Goal: Task Accomplishment & Management: Complete application form

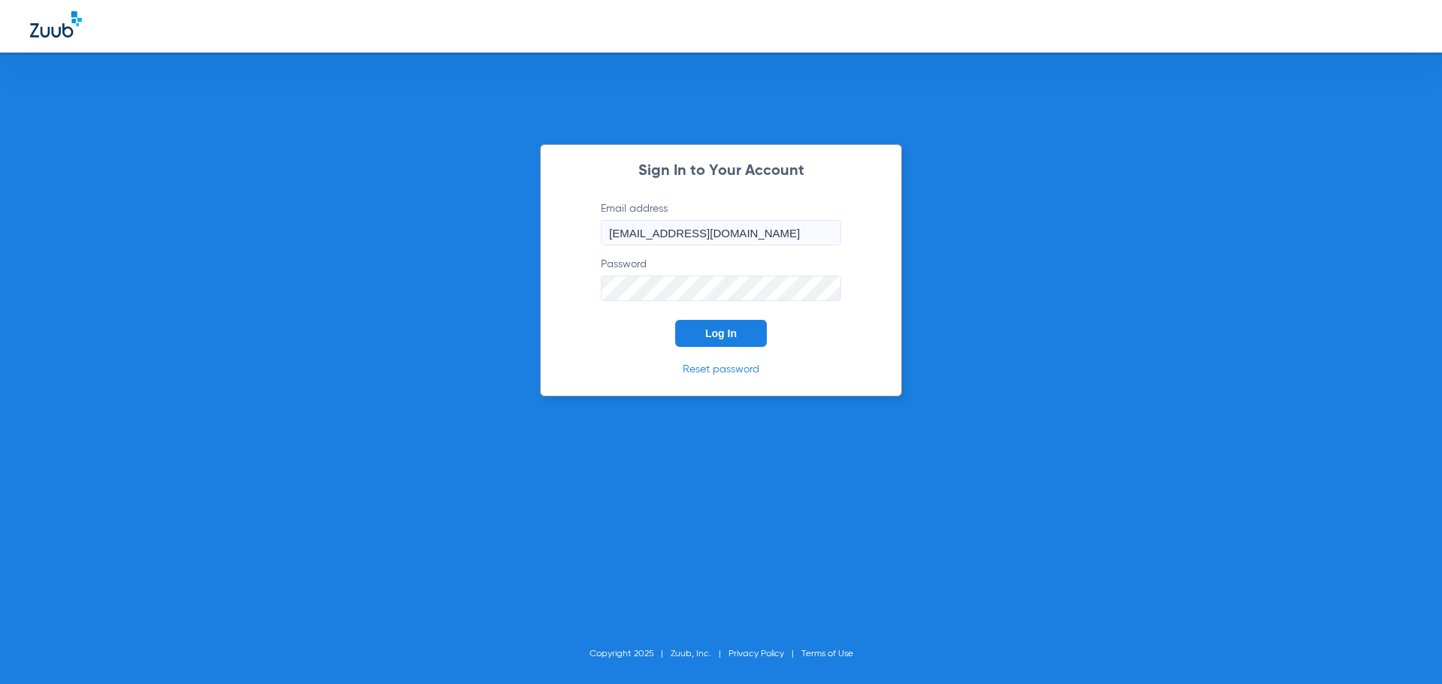
click at [752, 326] on button "Log In" at bounding box center [721, 333] width 92 height 27
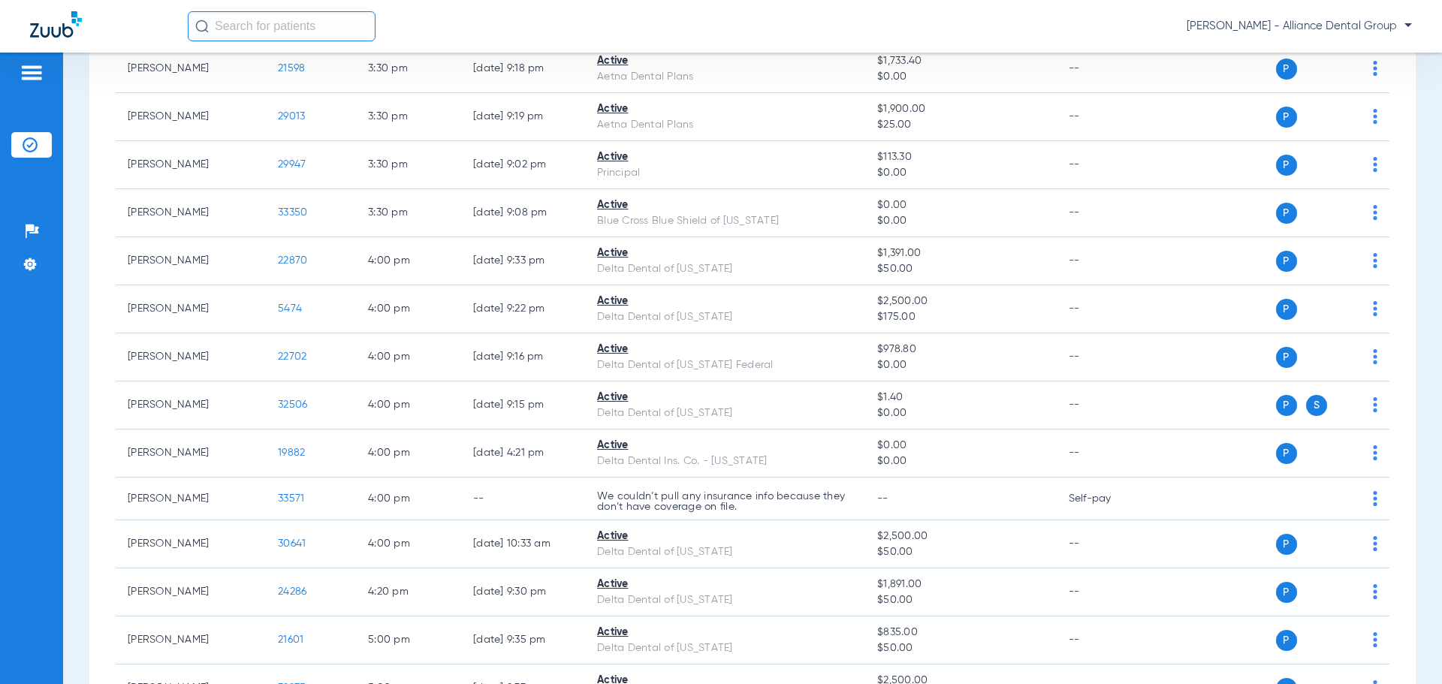
scroll to position [2478, 0]
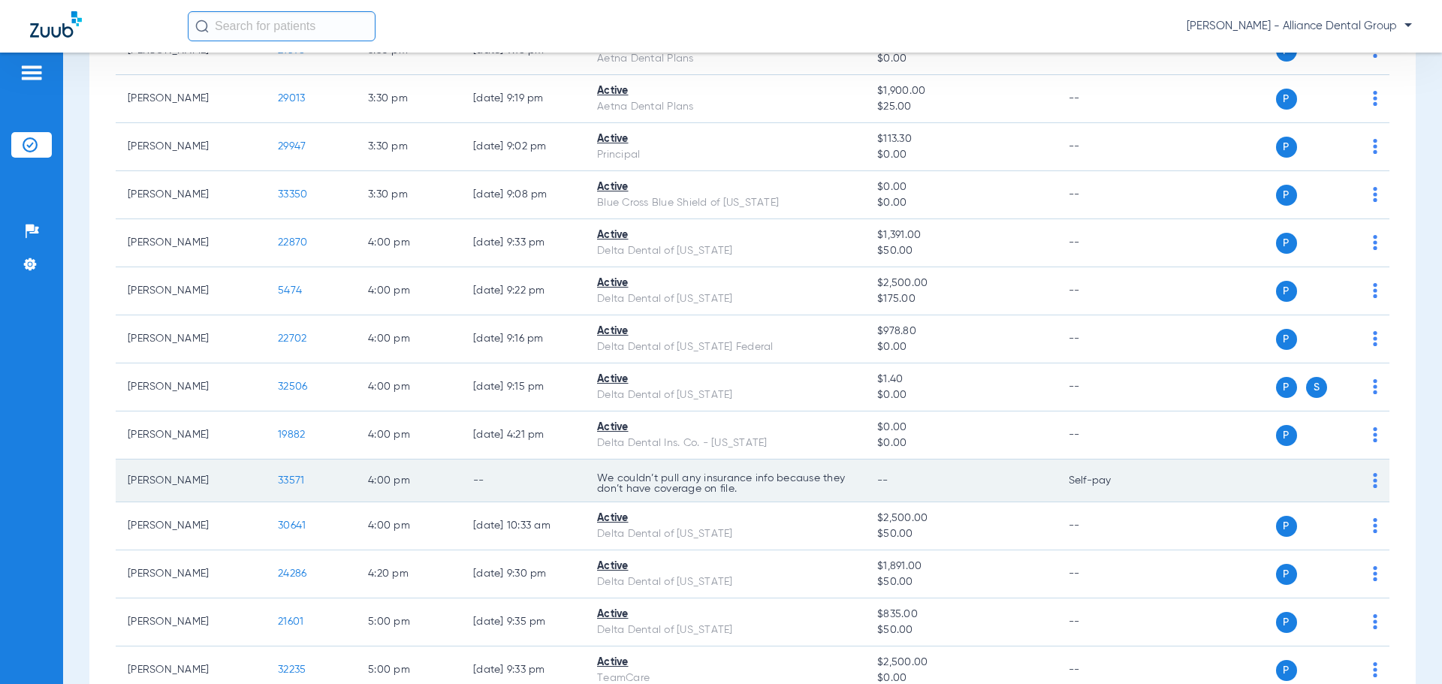
click at [167, 482] on td "[PERSON_NAME]" at bounding box center [191, 481] width 150 height 43
click at [292, 480] on span "33571" at bounding box center [291, 480] width 26 height 11
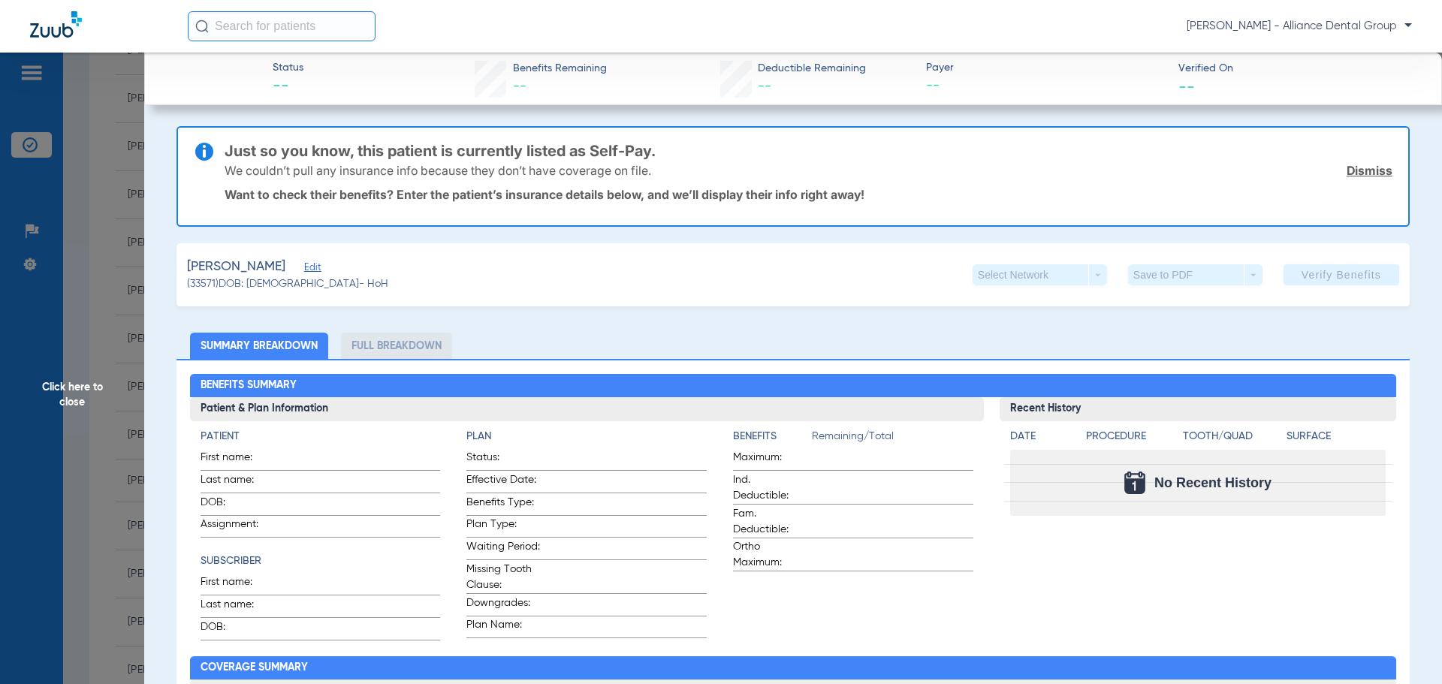
click at [85, 217] on span "Click here to close" at bounding box center [72, 395] width 144 height 684
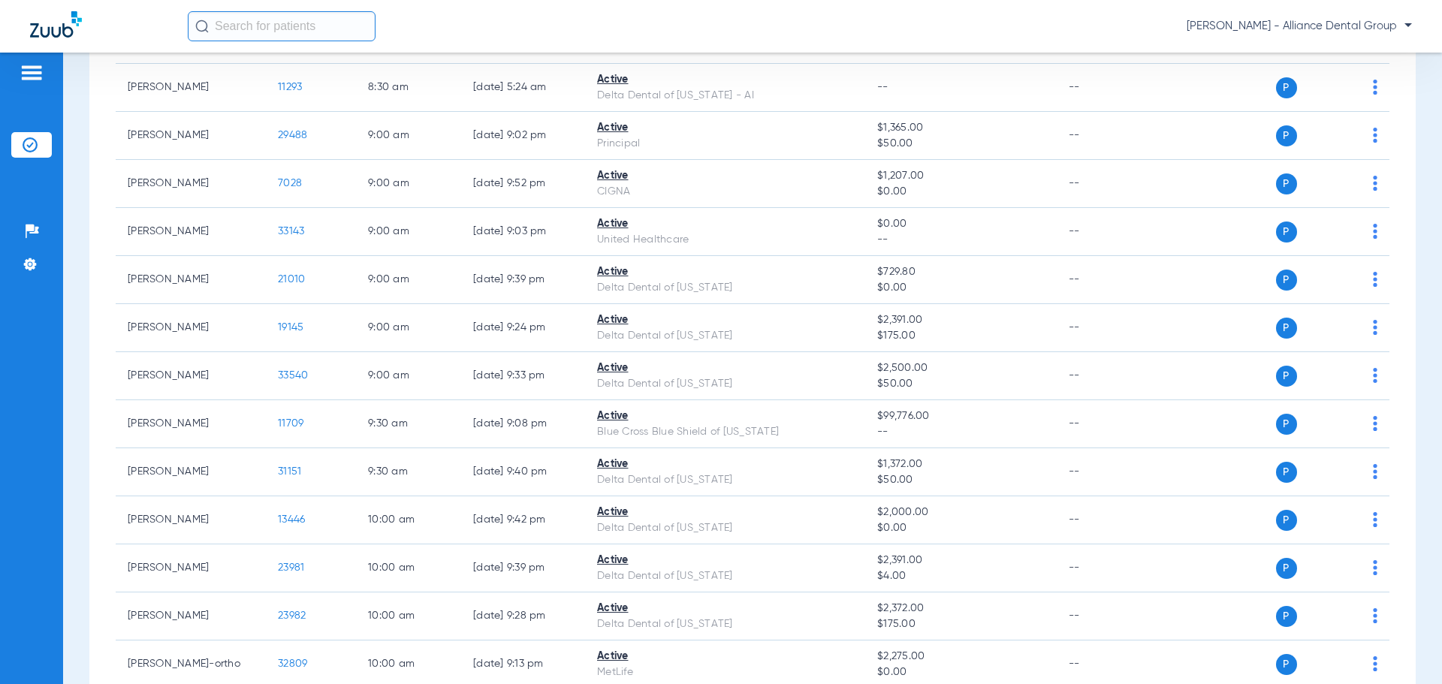
scroll to position [0, 0]
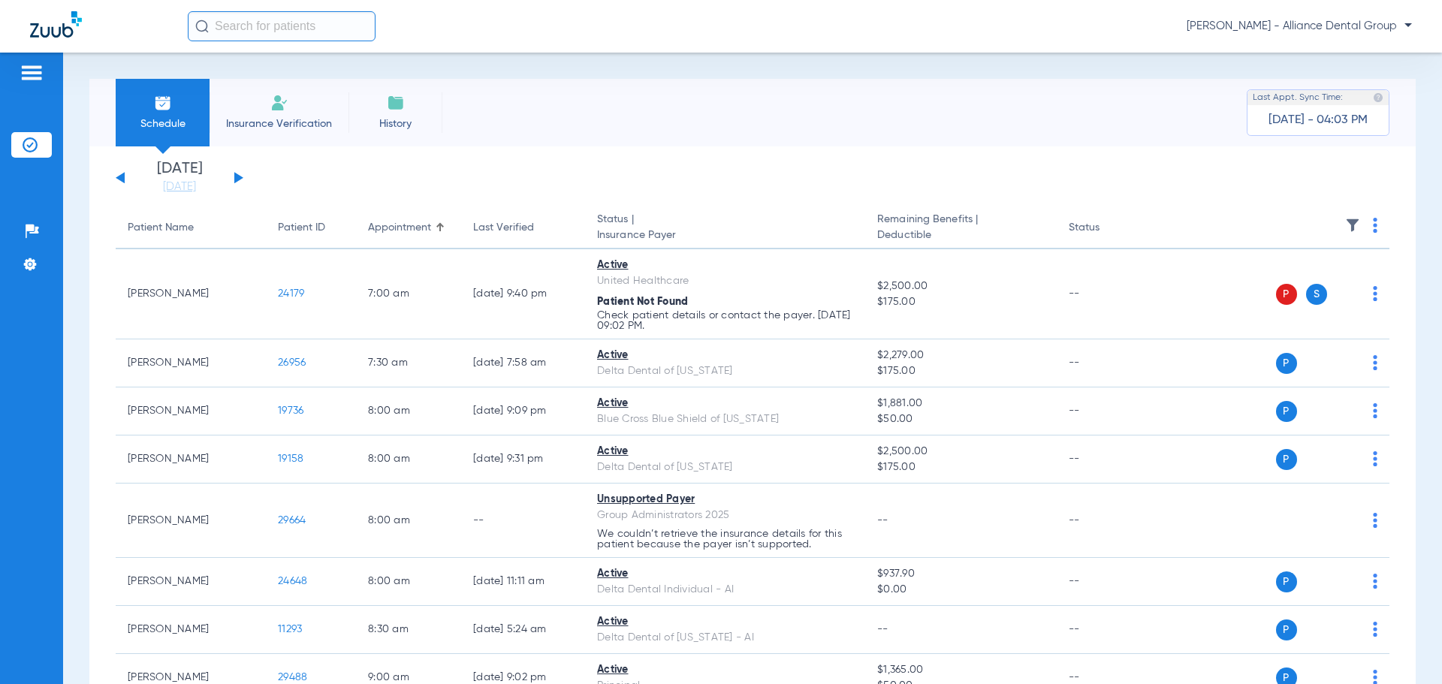
click at [296, 116] on span "Insurance Verification" at bounding box center [279, 123] width 116 height 15
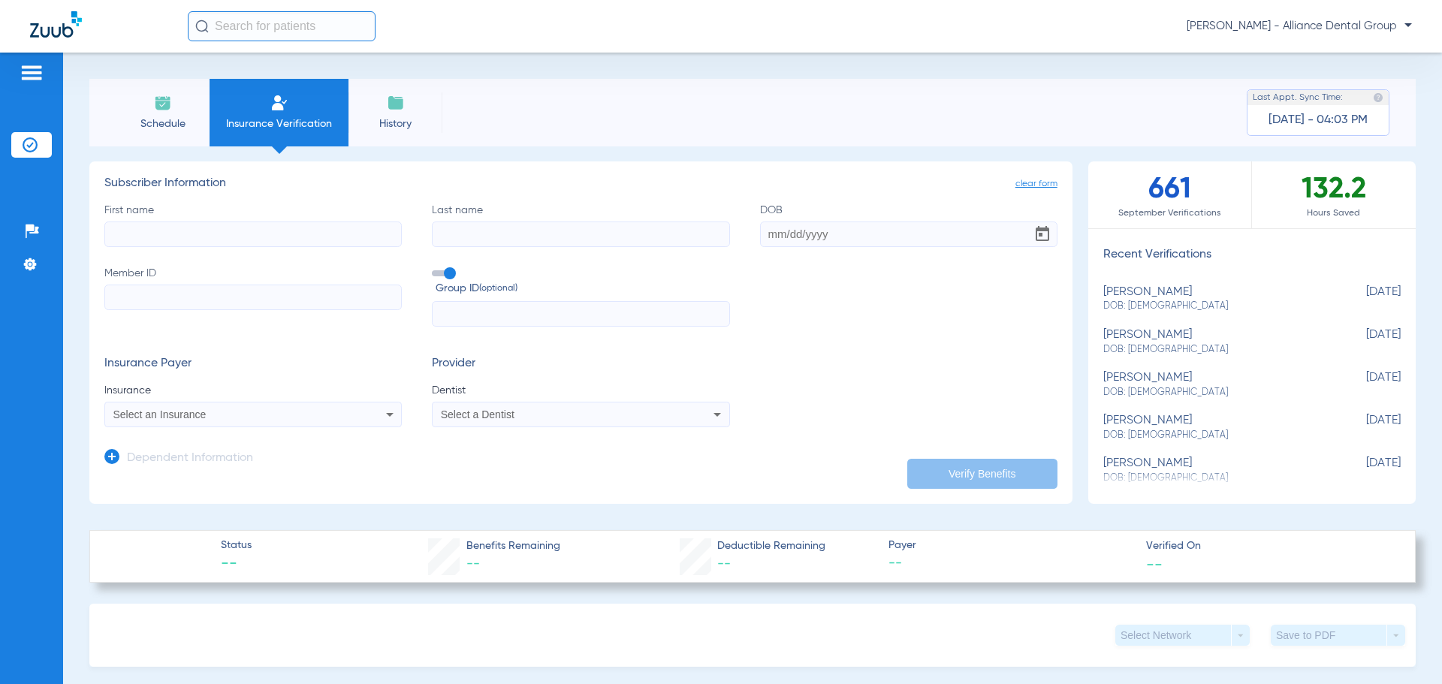
click at [236, 234] on input "First name" at bounding box center [252, 235] width 297 height 26
click at [205, 218] on label "First name Required" at bounding box center [252, 225] width 297 height 44
click at [205, 222] on input "First name Required" at bounding box center [252, 235] width 297 height 26
click at [191, 229] on input "First name Required" at bounding box center [252, 235] width 297 height 26
type input "[PERSON_NAME]"
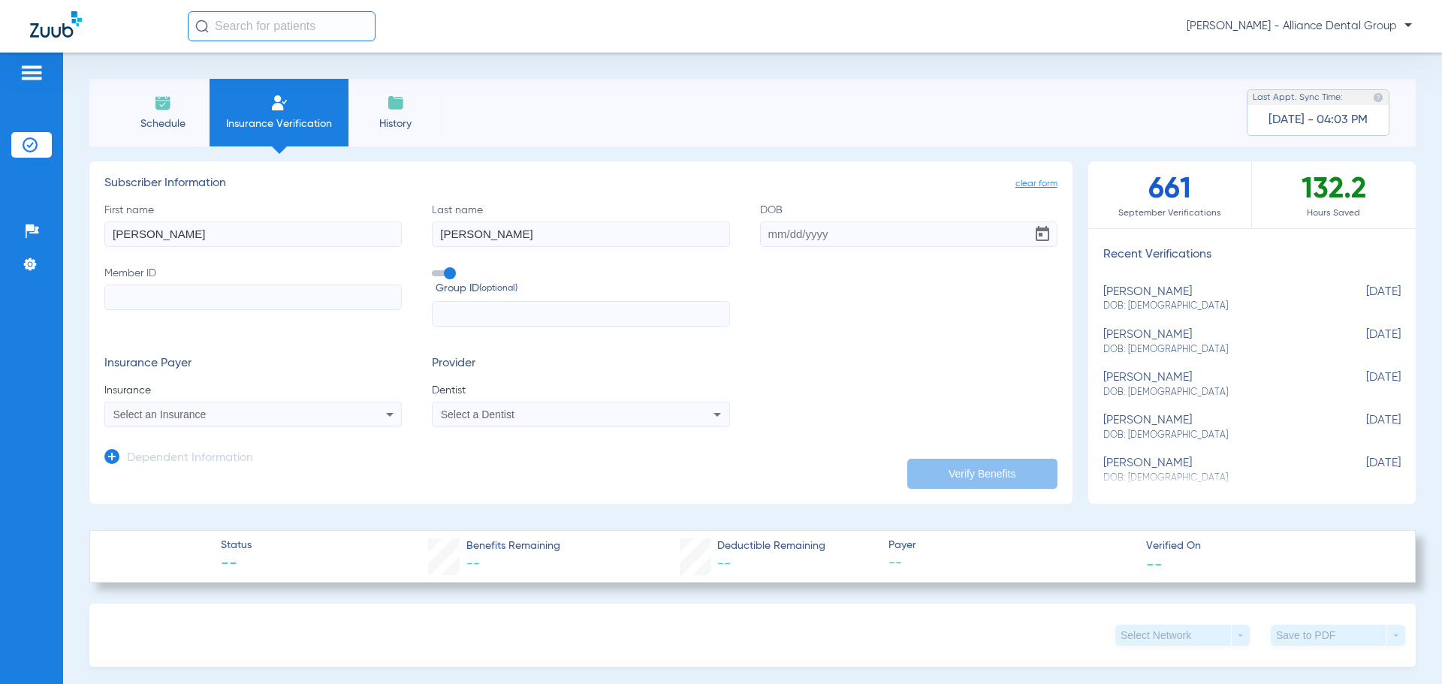
type input "[PERSON_NAME]"
type input "[DATE]"
click at [155, 301] on input "Member ID" at bounding box center [252, 298] width 297 height 26
click at [270, 301] on input "Member ID Required" at bounding box center [252, 298] width 297 height 26
type input "001134864"
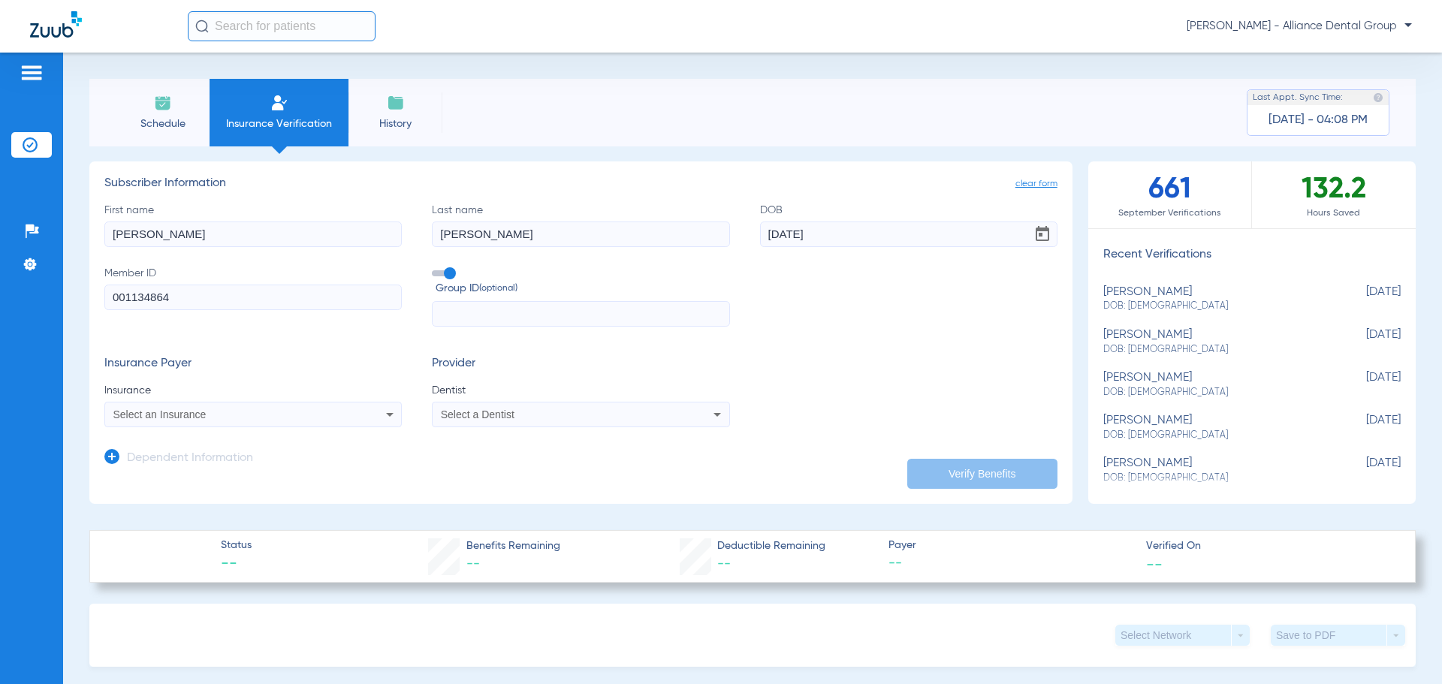
click at [387, 408] on icon at bounding box center [390, 415] width 18 height 18
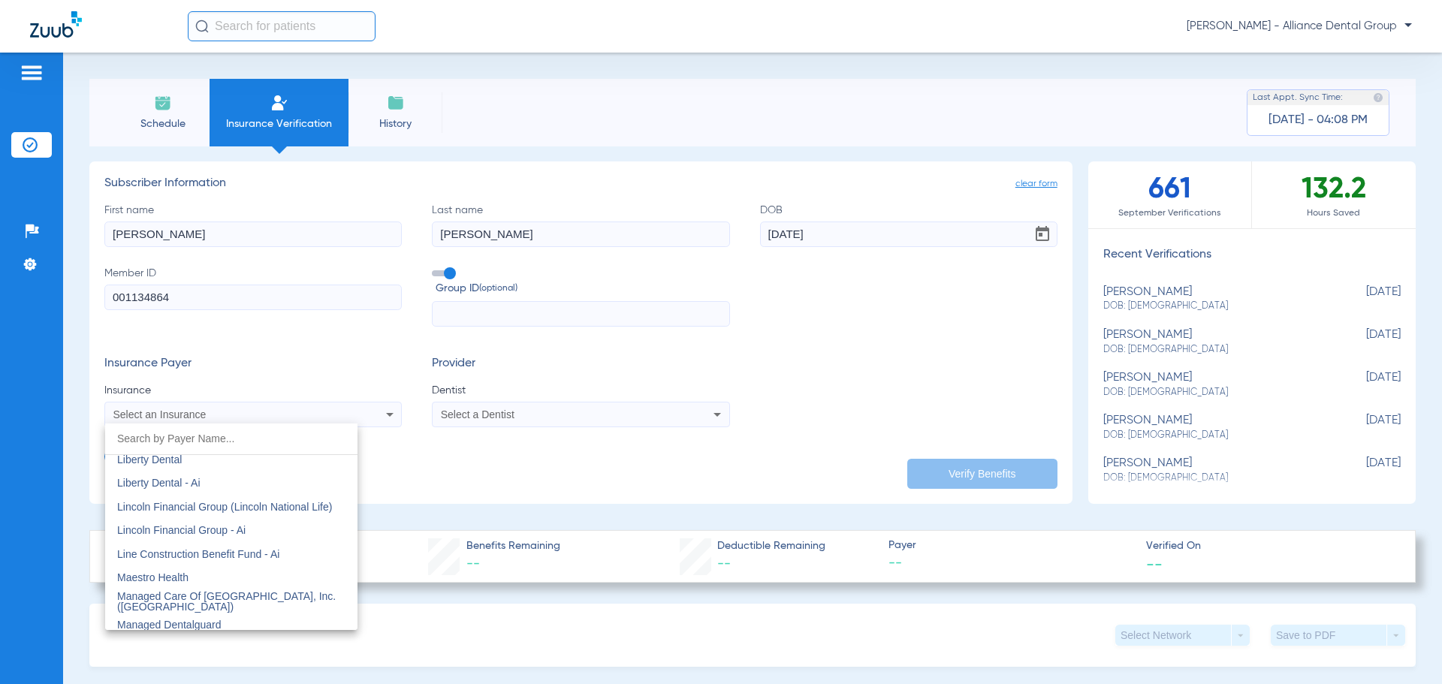
scroll to position [5782, 0]
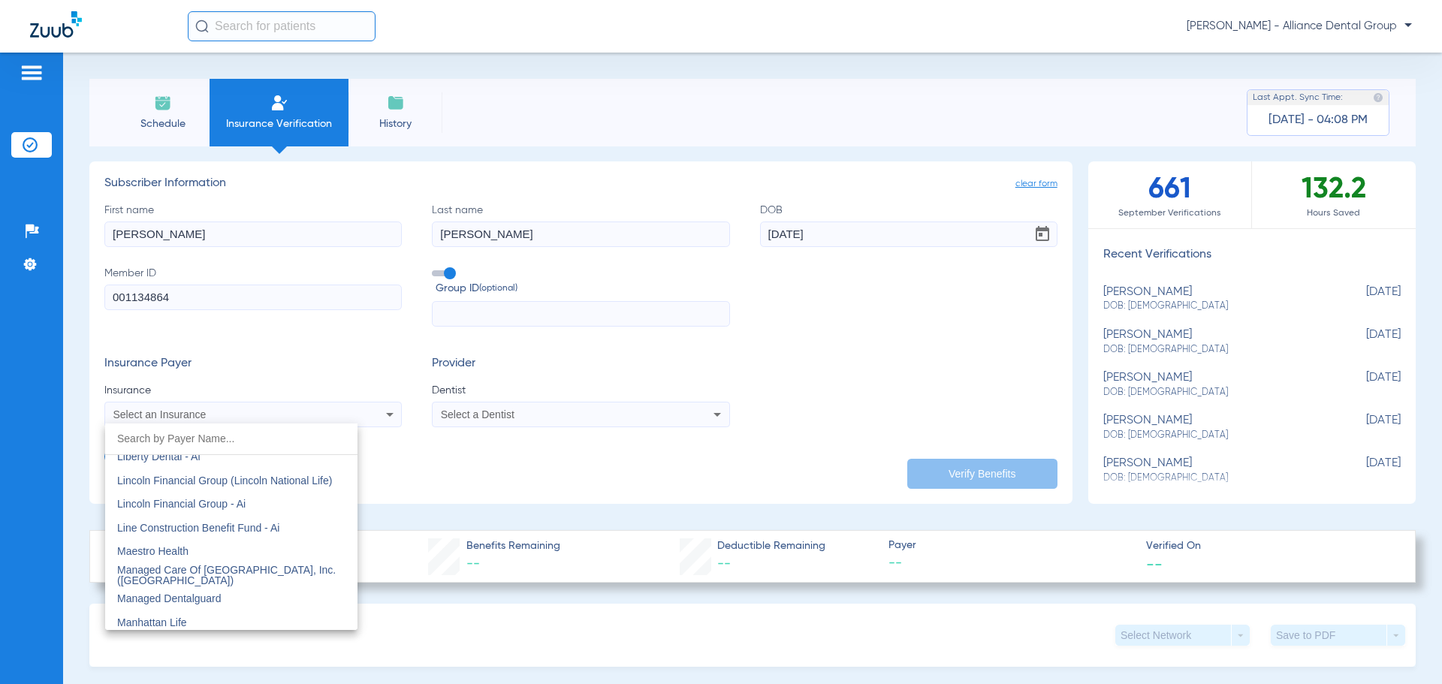
click at [720, 367] on div at bounding box center [721, 342] width 1442 height 684
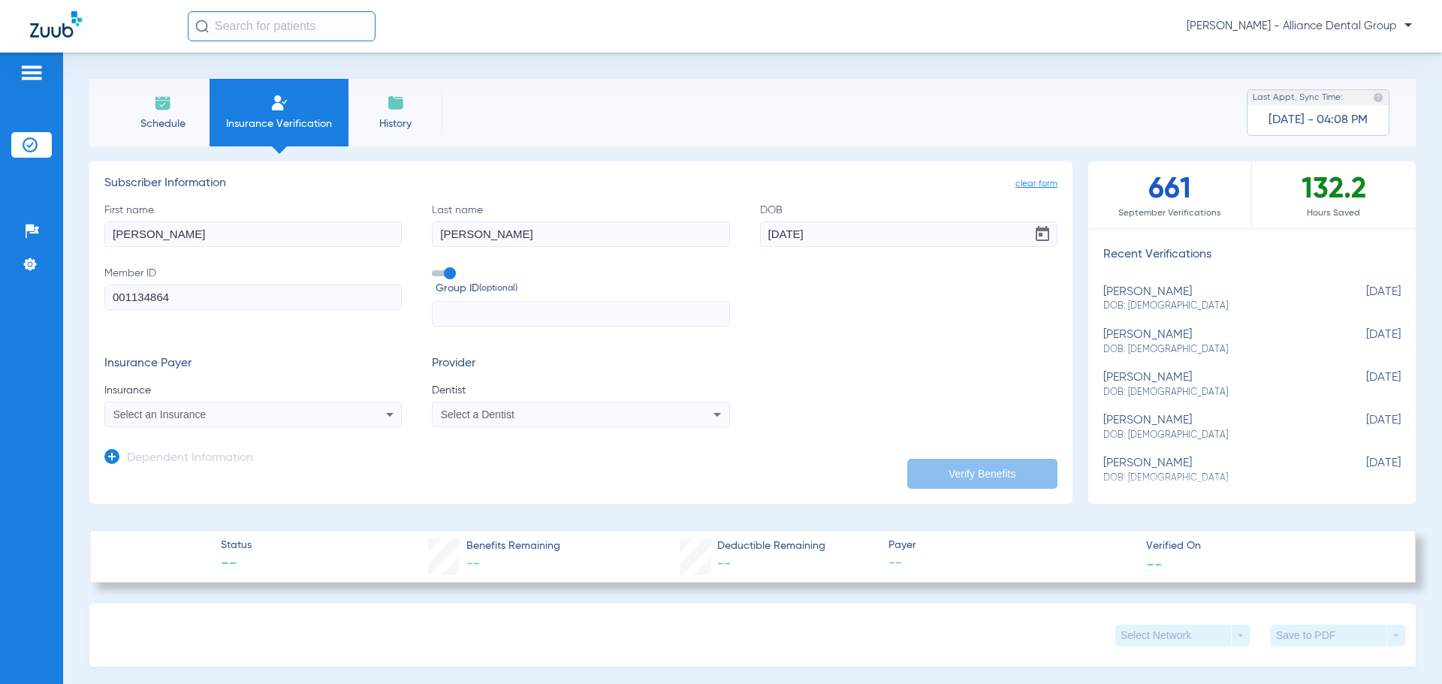
click at [719, 416] on icon at bounding box center [717, 415] width 18 height 18
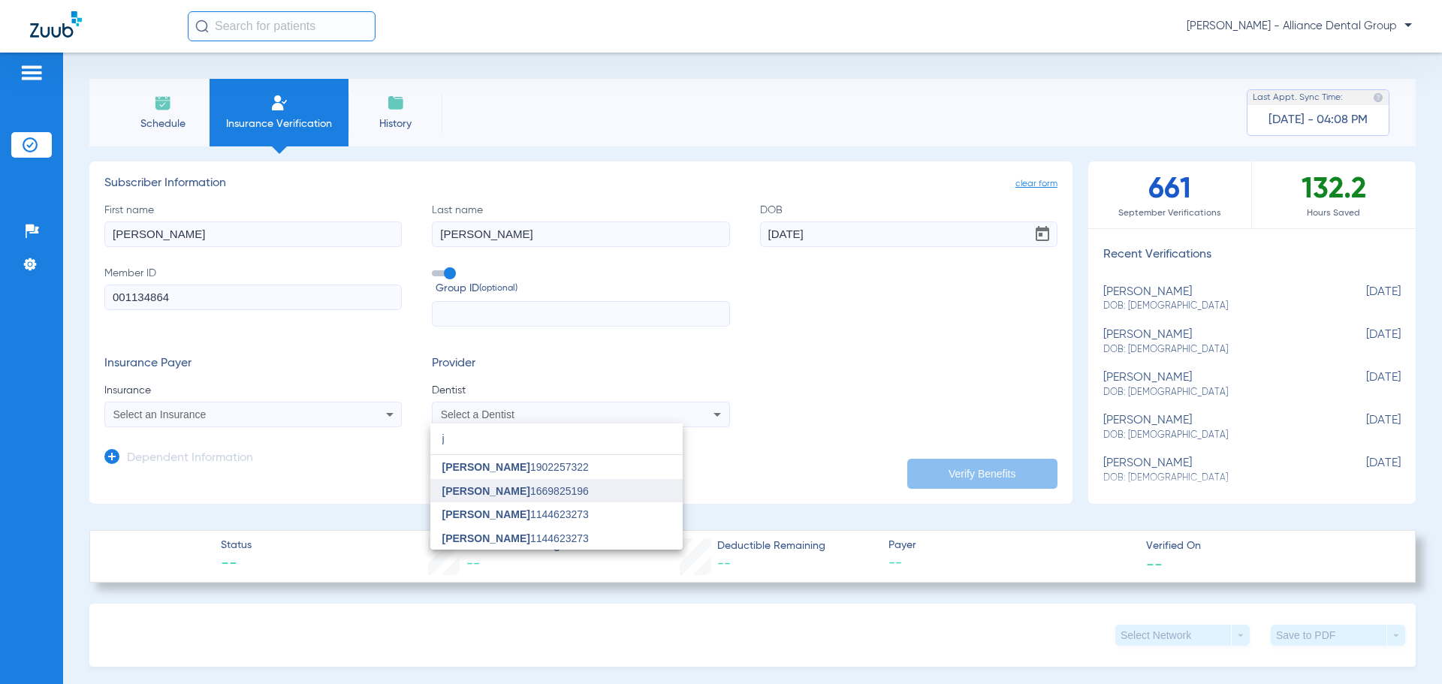
type input "j"
click at [505, 487] on span "[PERSON_NAME]" at bounding box center [486, 491] width 88 height 12
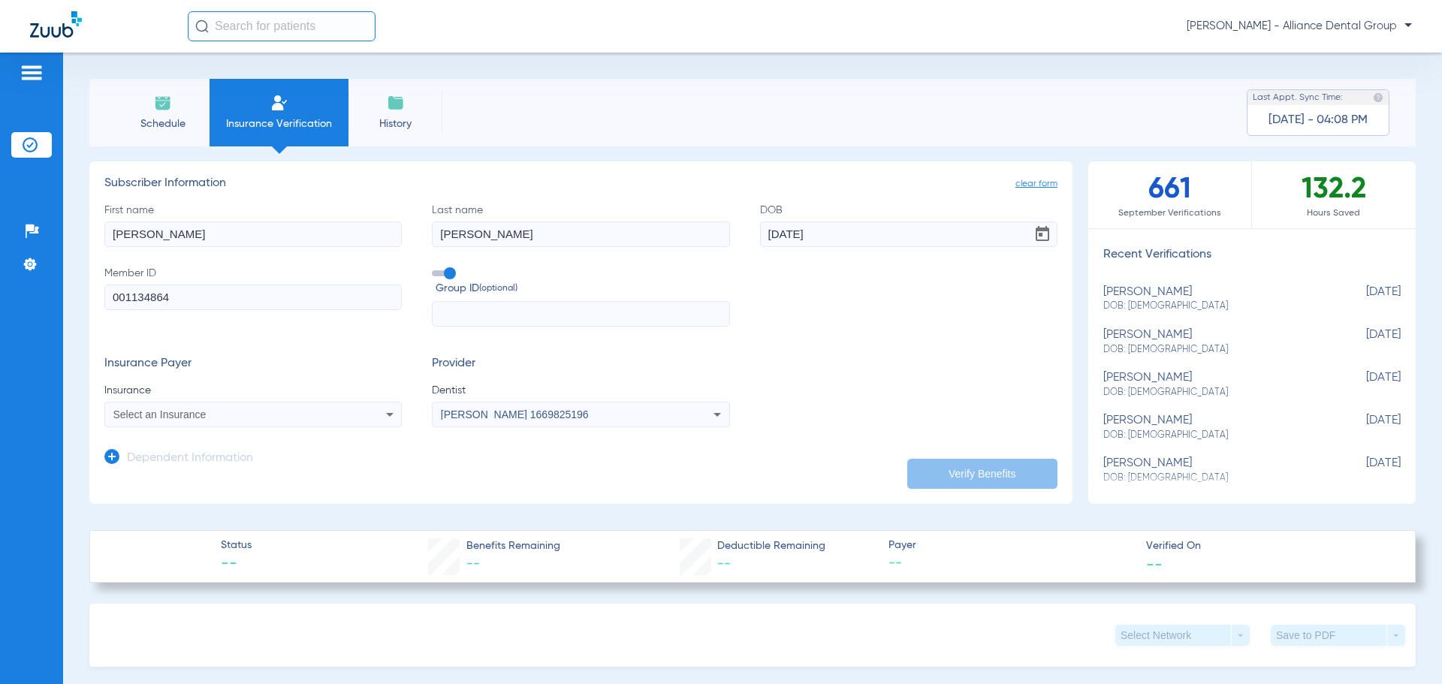
click at [808, 457] on app-dependent-form "Dependent Information" at bounding box center [580, 452] width 953 height 50
click at [399, 418] on div "Insurance Payer Insurance Select an Insurance Provider Dentist [PERSON_NAME] 16…" at bounding box center [580, 392] width 953 height 71
click at [383, 414] on icon at bounding box center [390, 415] width 18 height 18
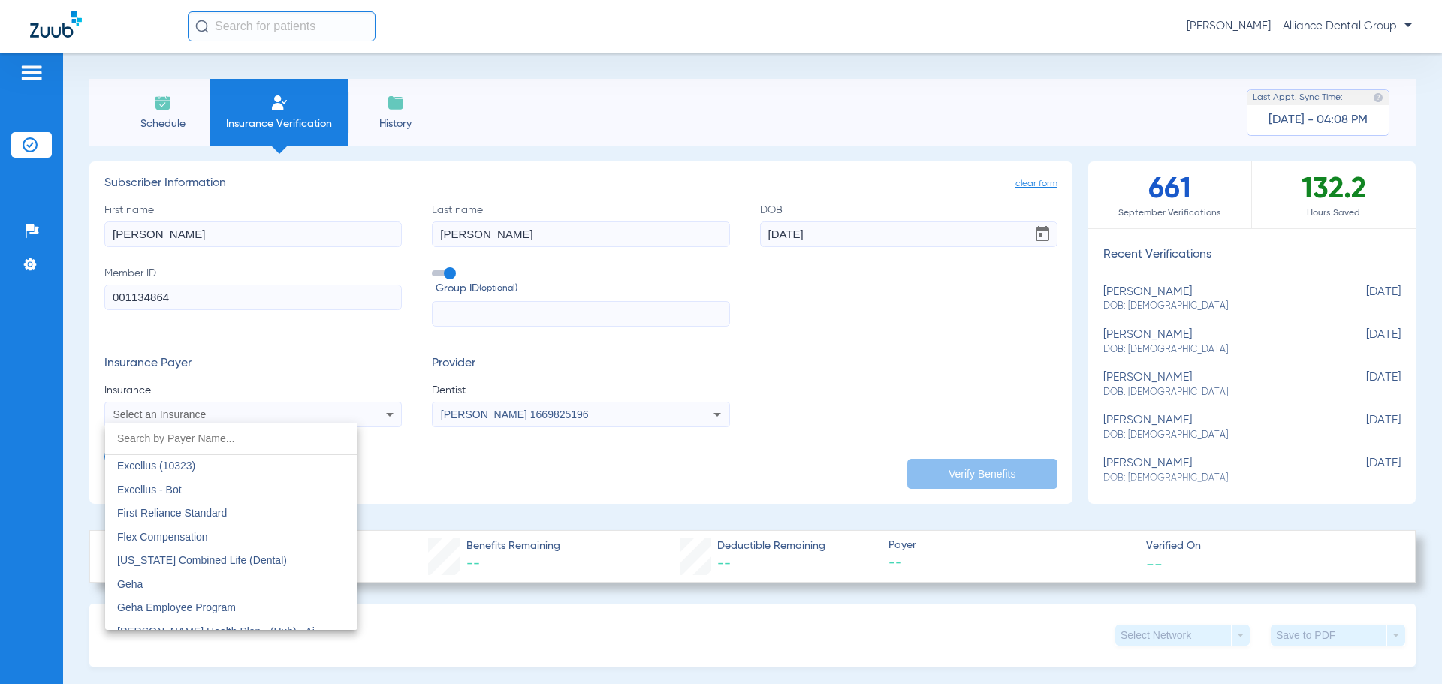
scroll to position [4806, 0]
click at [424, 474] on div at bounding box center [721, 342] width 1442 height 684
